Goal: Task Accomplishment & Management: Use online tool/utility

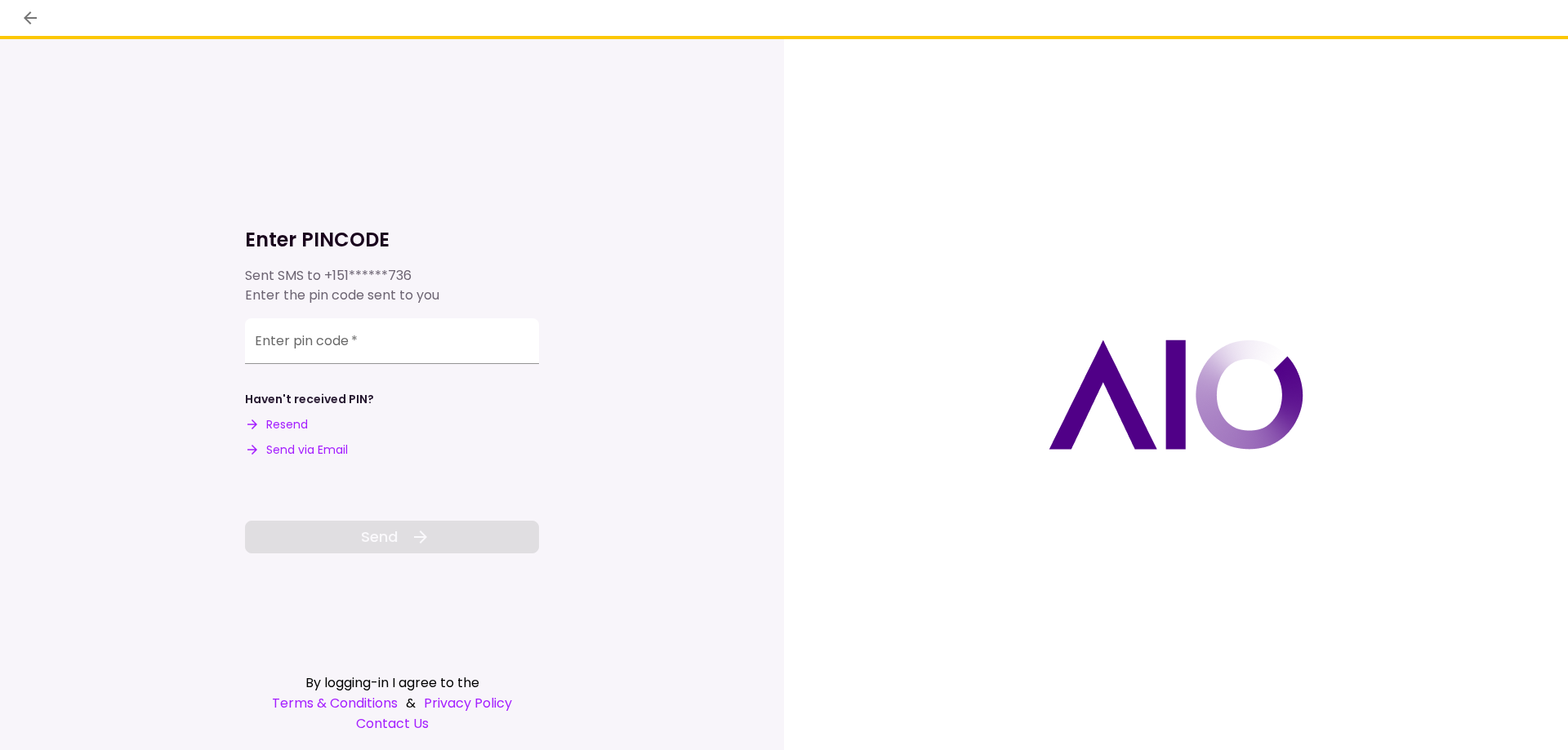
click at [270, 336] on div "Enter pin code   *" at bounding box center [391, 341] width 294 height 46
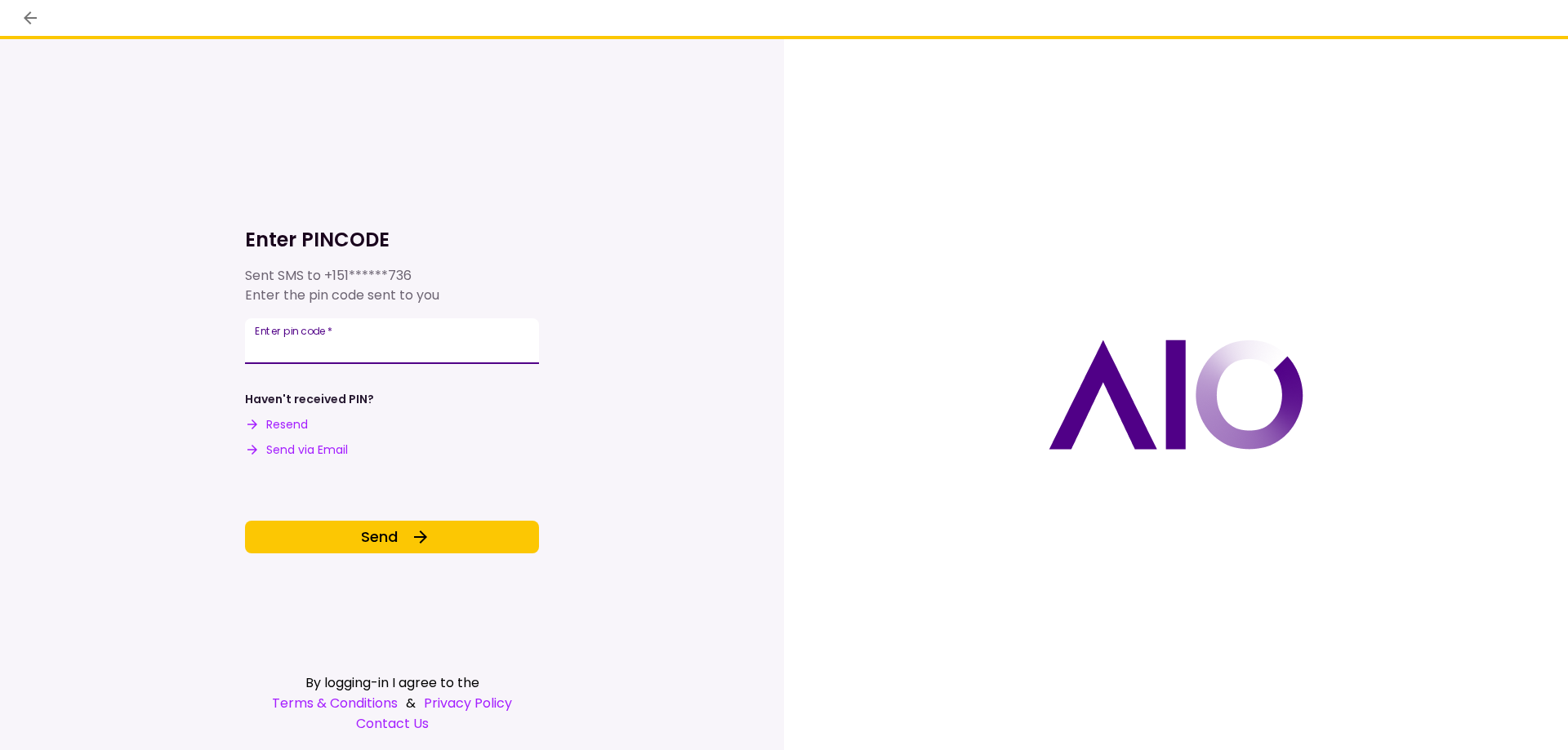
type input "******"
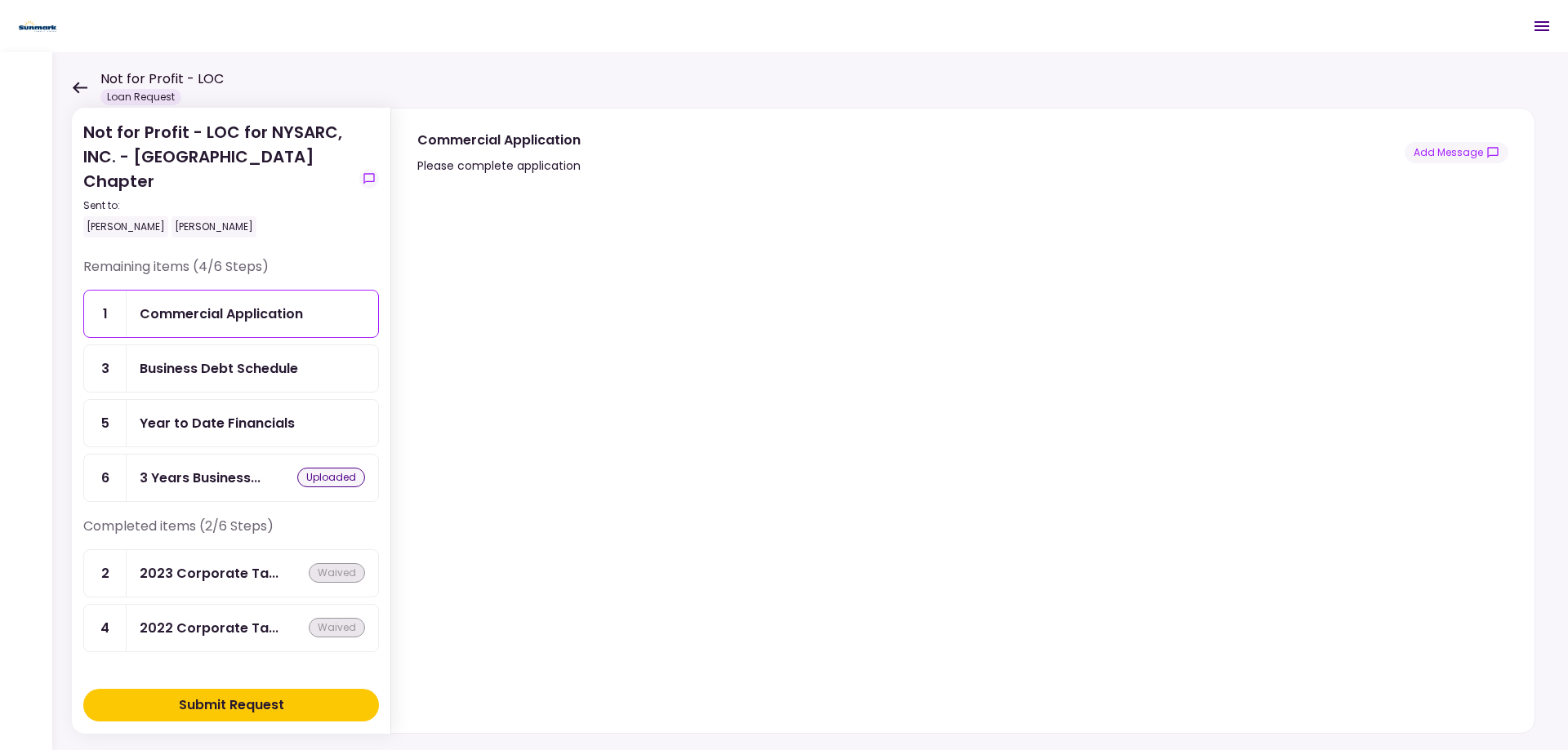
click at [285, 425] on div "Year to Date Financials" at bounding box center [217, 423] width 155 height 21
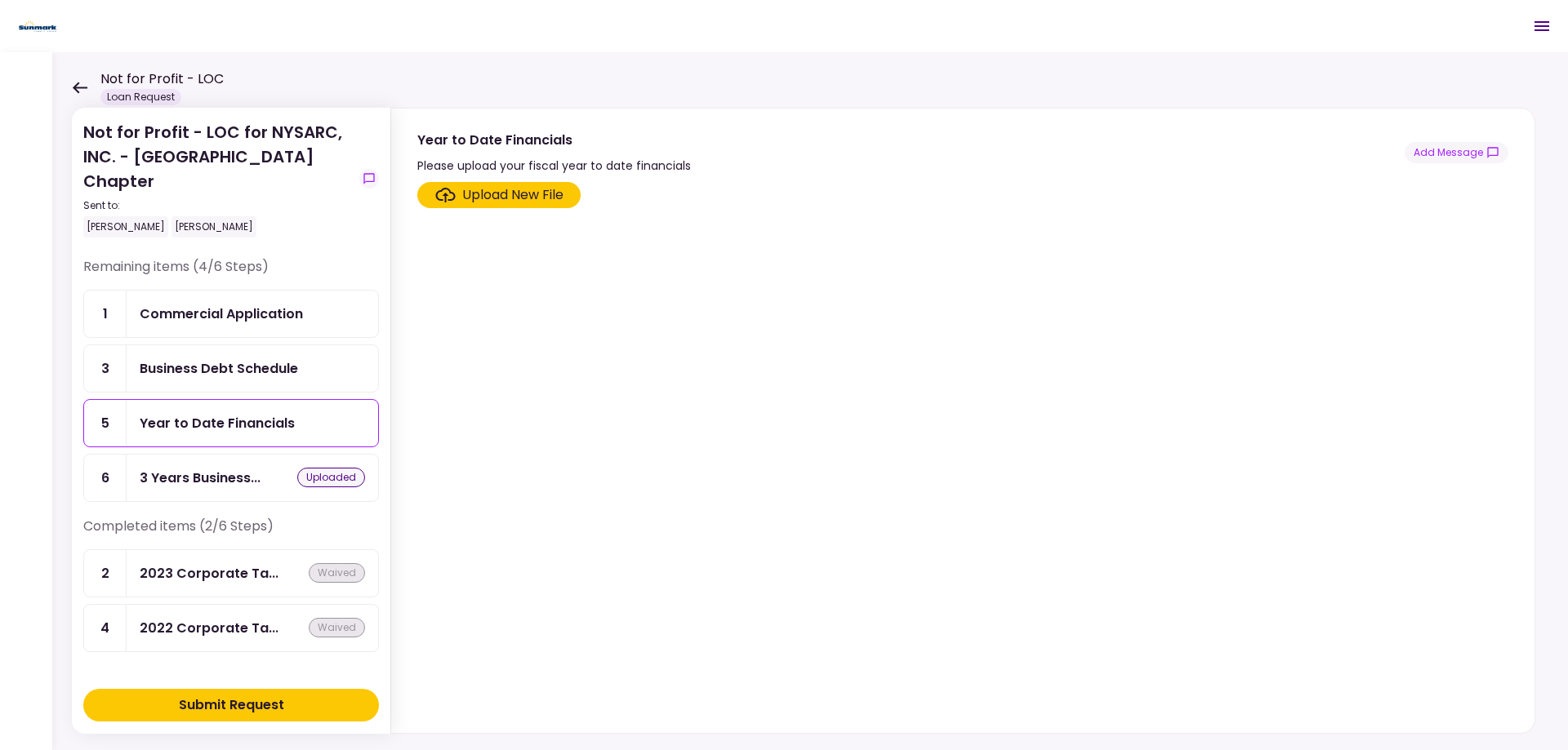
click at [487, 191] on div "Upload New File" at bounding box center [513, 195] width 101 height 20
click at [0, 0] on input "Upload New File" at bounding box center [0, 0] width 0 height 0
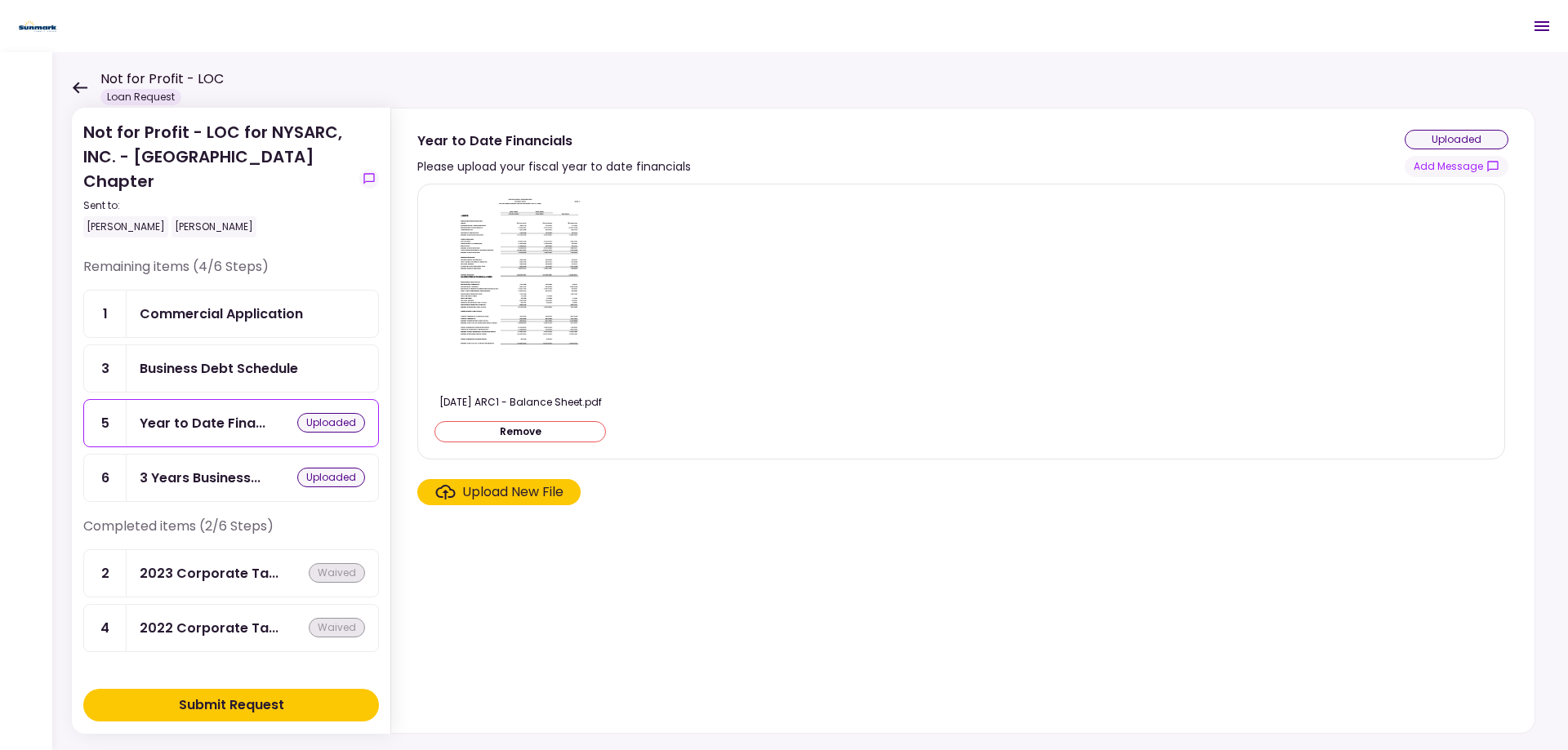
click at [493, 499] on div "Upload New File" at bounding box center [513, 492] width 101 height 20
click at [0, 0] on input "Upload New File" at bounding box center [0, 0] width 0 height 0
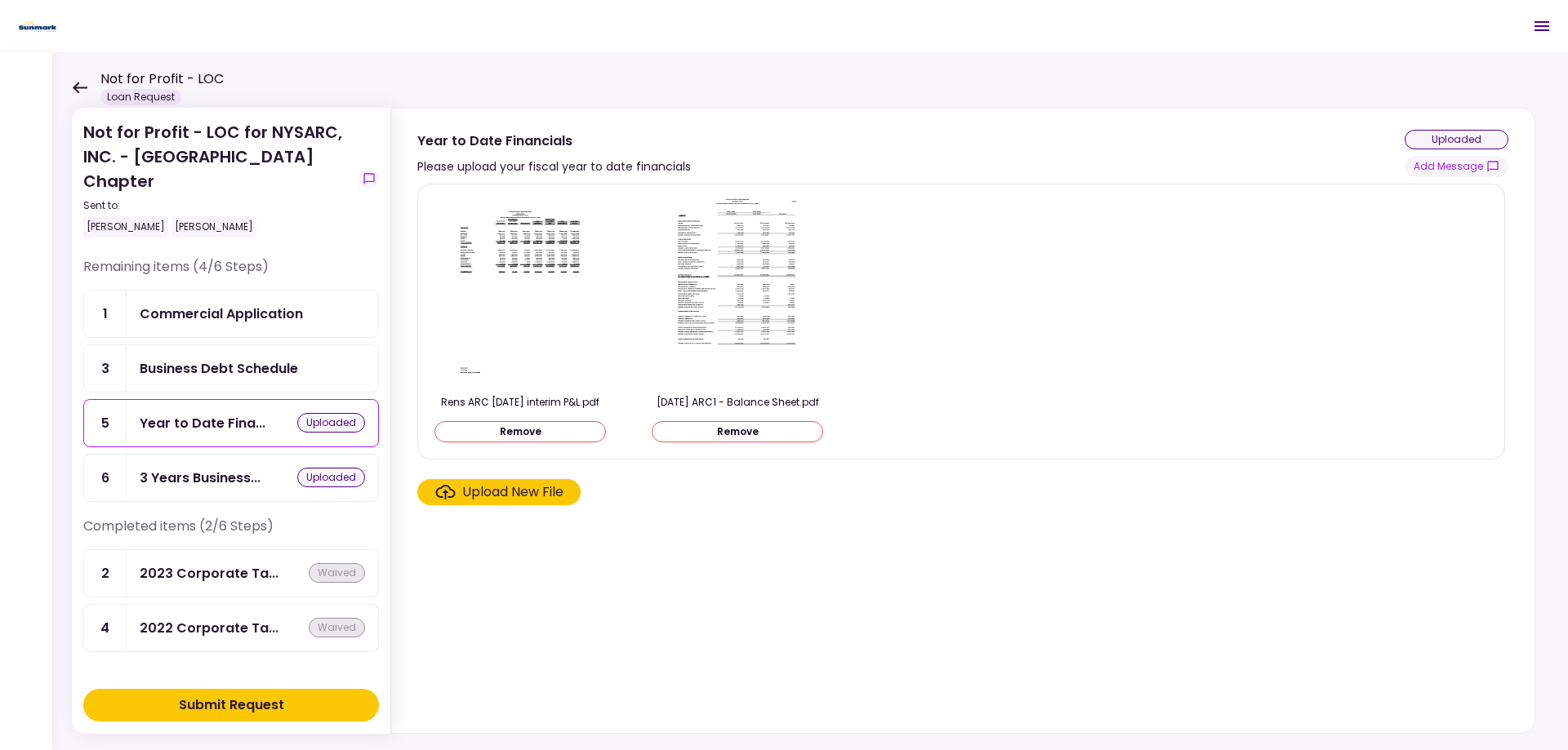
click at [220, 365] on div "Business Debt Schedule" at bounding box center [219, 368] width 159 height 21
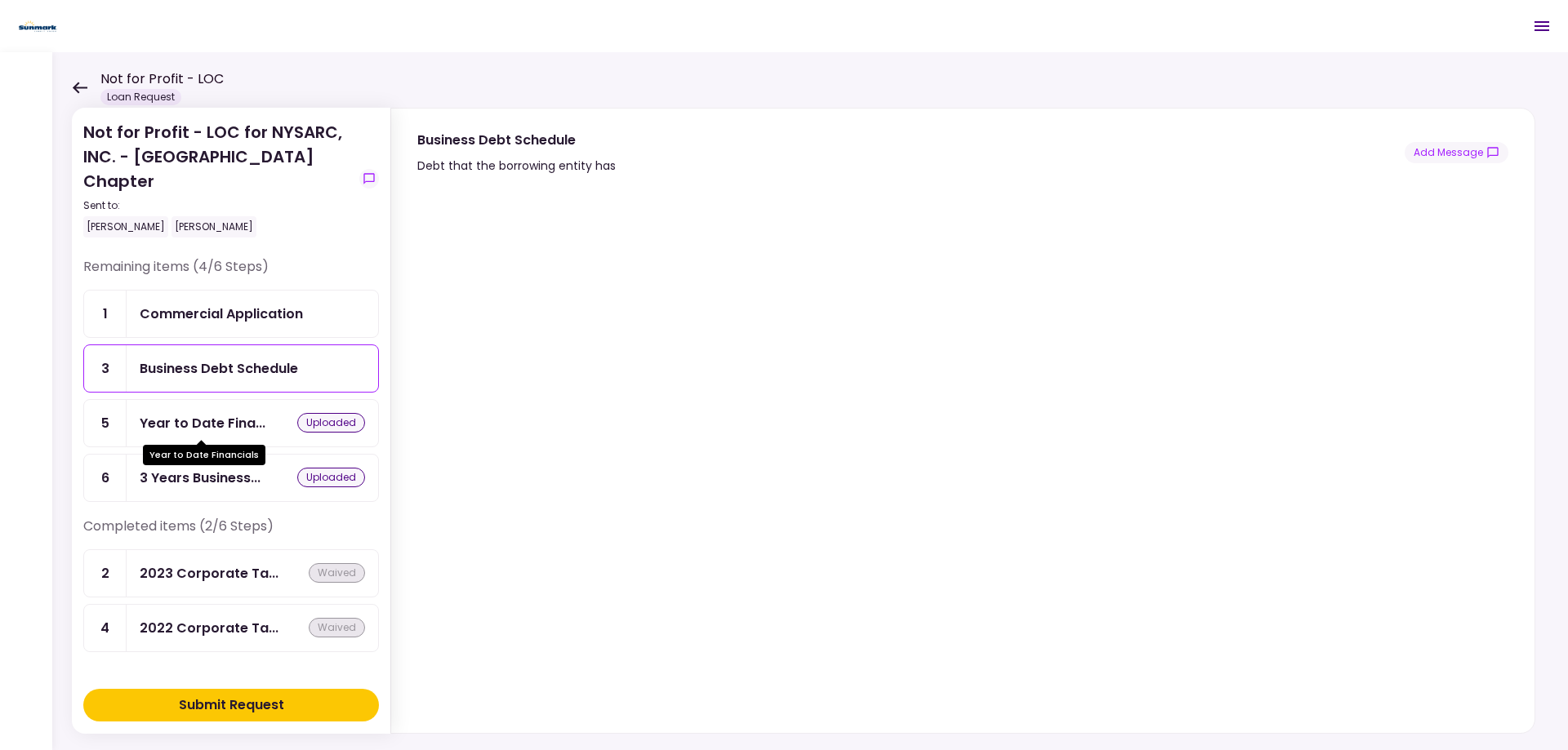
click at [186, 432] on div "Year to Date Fina..." at bounding box center [202, 423] width 126 height 21
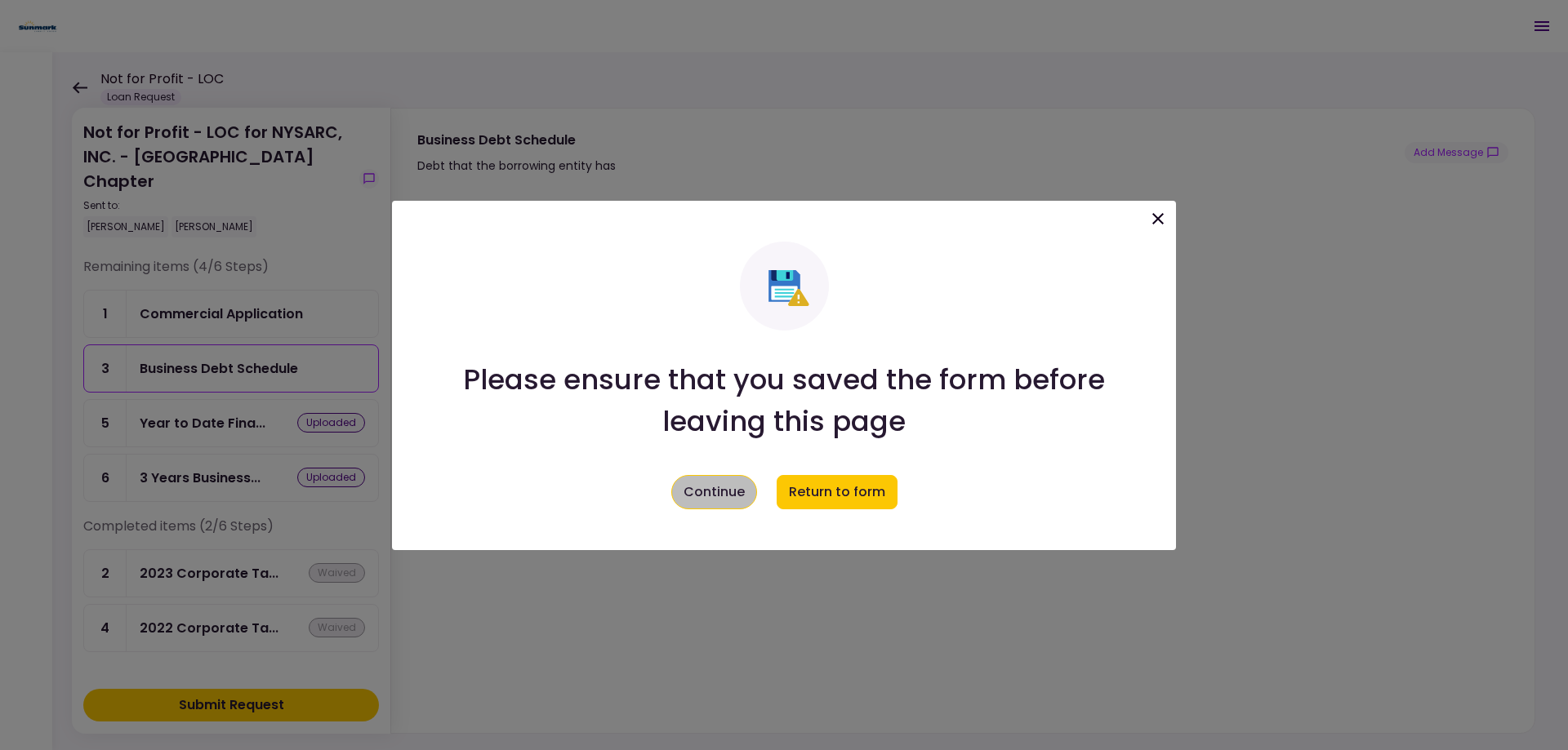
click at [719, 487] on button "Continue" at bounding box center [714, 492] width 86 height 35
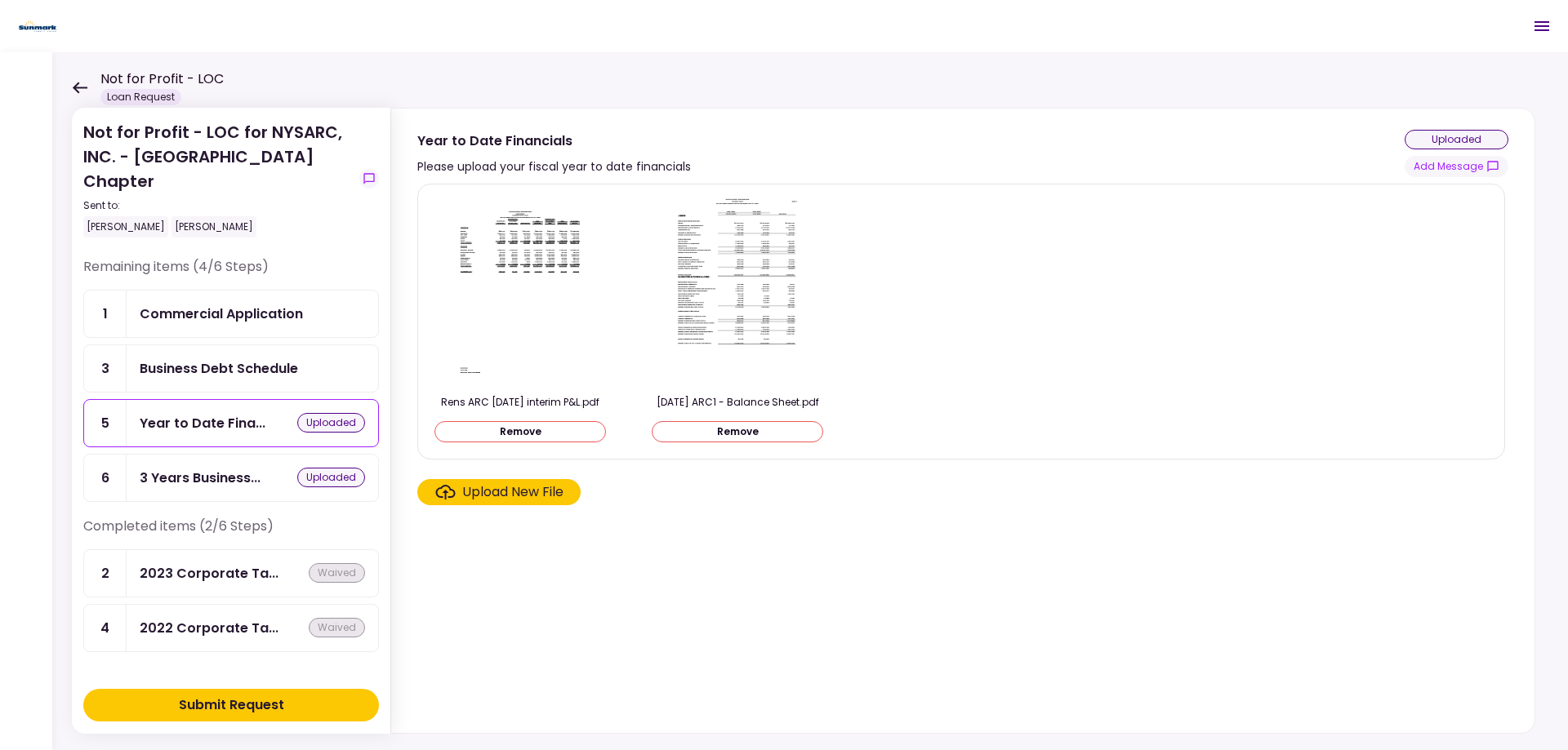
click at [200, 373] on div "Business Debt Schedule" at bounding box center [219, 368] width 159 height 21
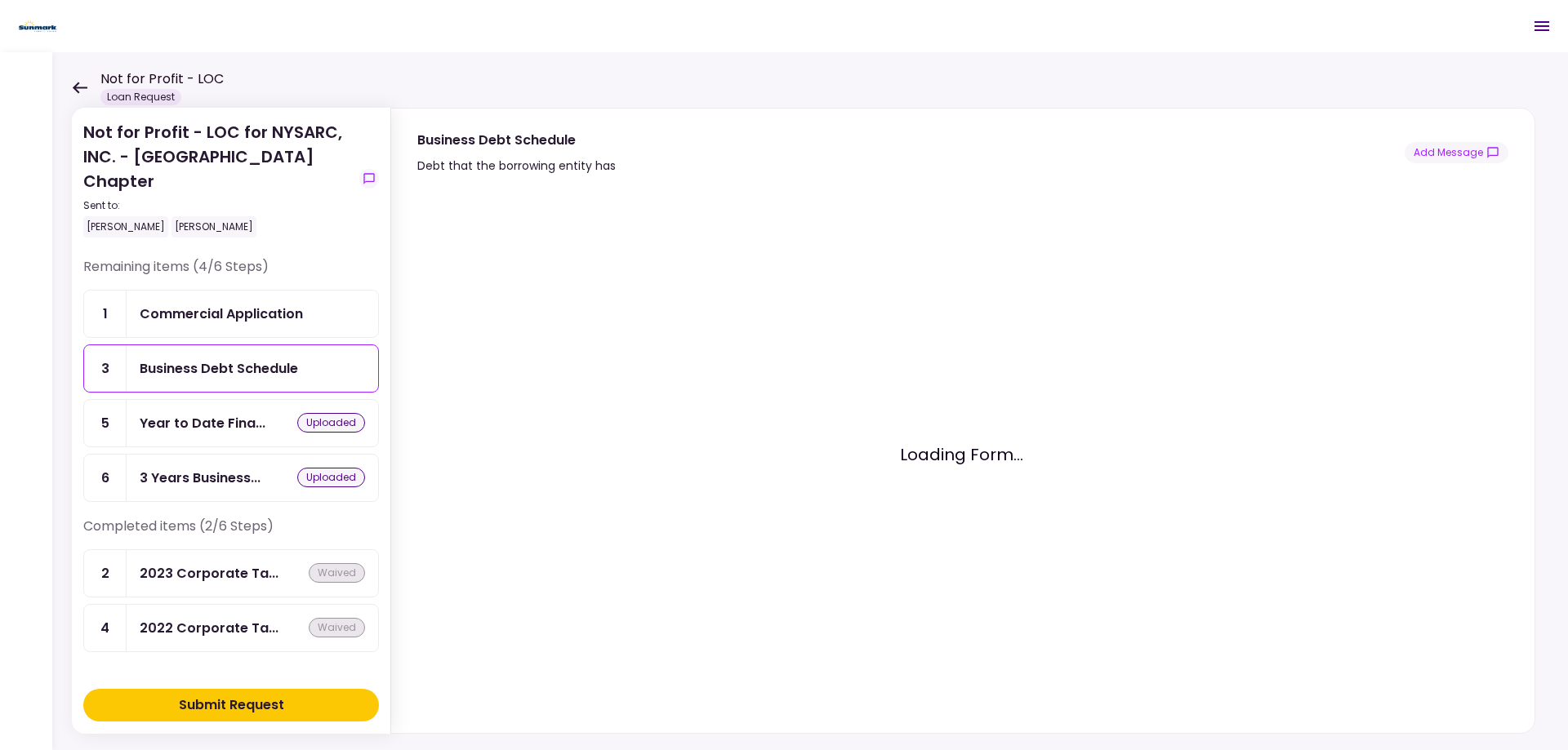
click at [200, 373] on div "Business Debt Schedule" at bounding box center [219, 368] width 159 height 21
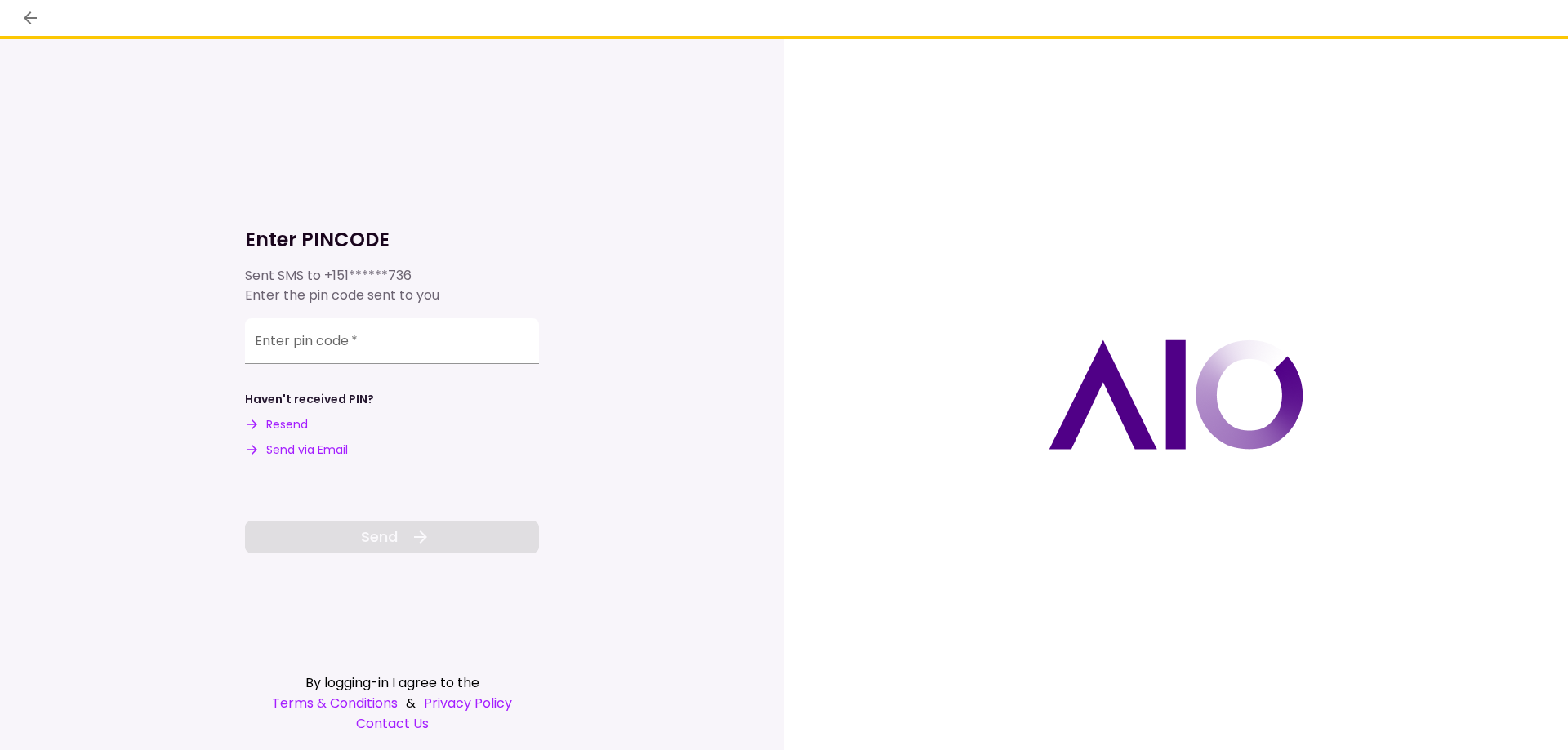
click at [265, 342] on input "Enter pin code   *" at bounding box center [391, 341] width 294 height 46
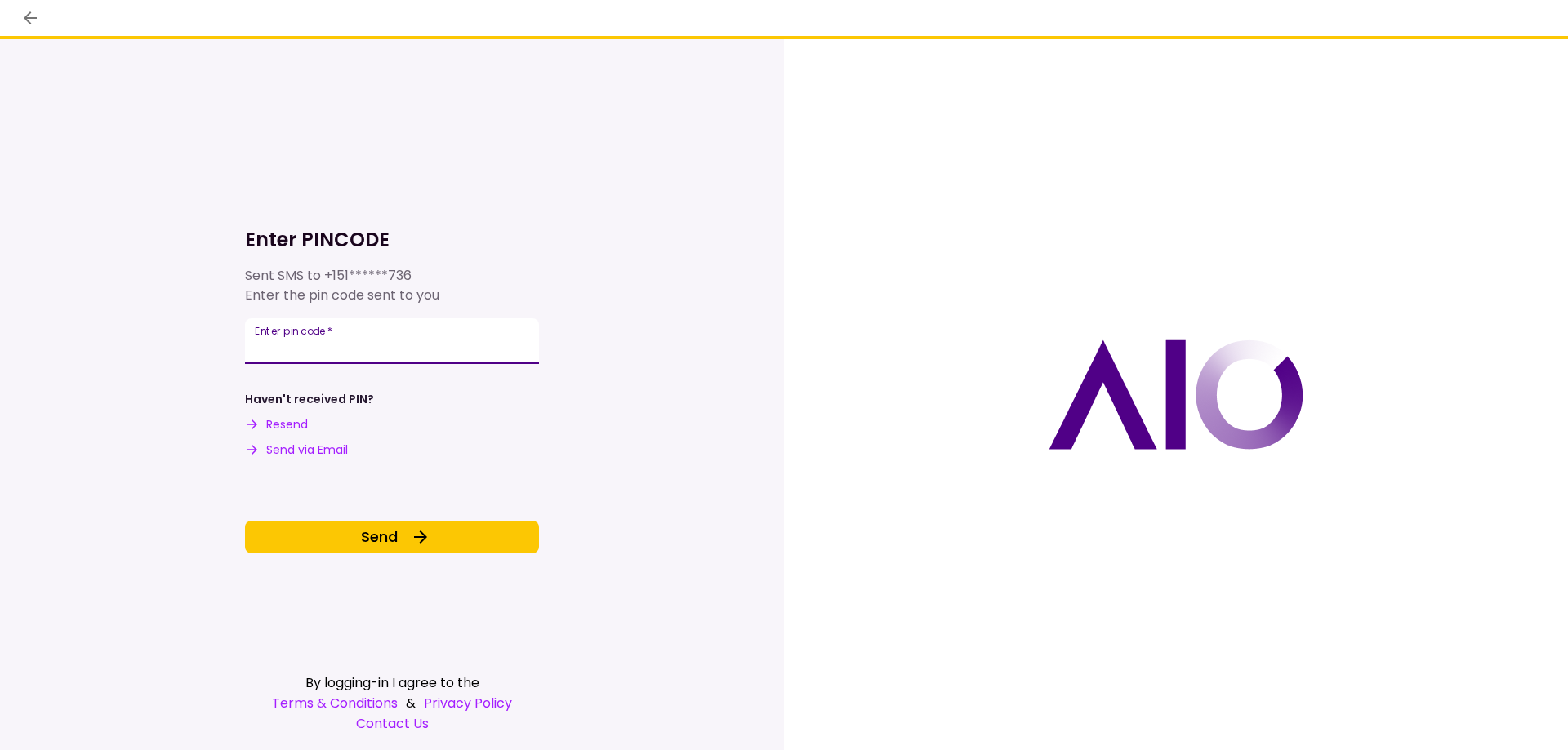
type input "******"
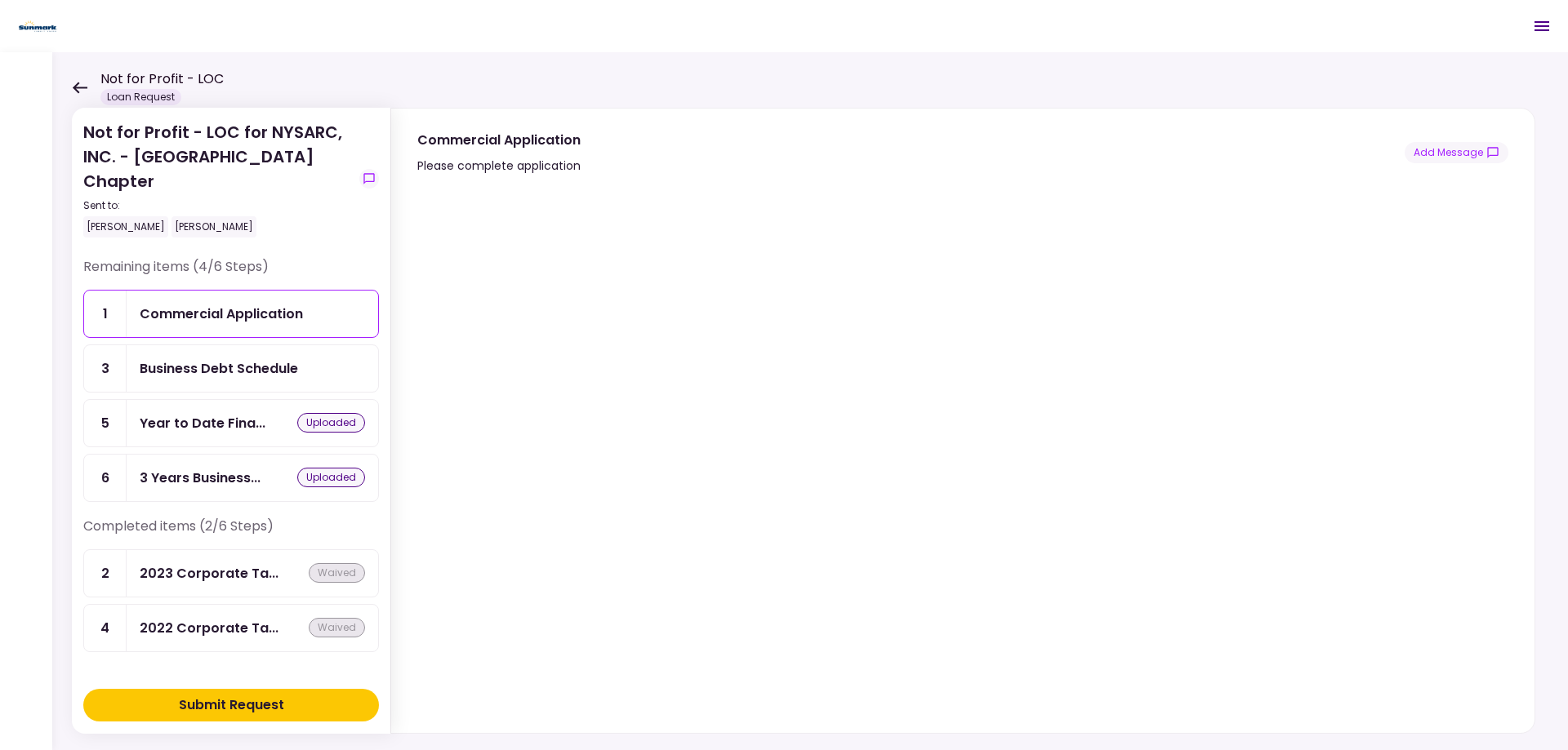
click at [233, 370] on div "Business Debt Schedule" at bounding box center [219, 368] width 159 height 21
